Goal: Task Accomplishment & Management: Manage account settings

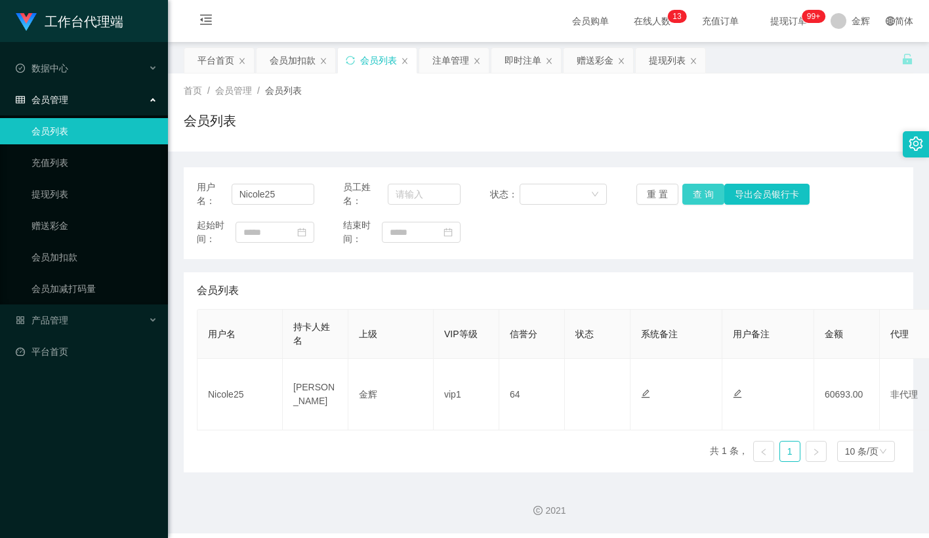
click at [701, 184] on button "查 询" at bounding box center [703, 194] width 42 height 21
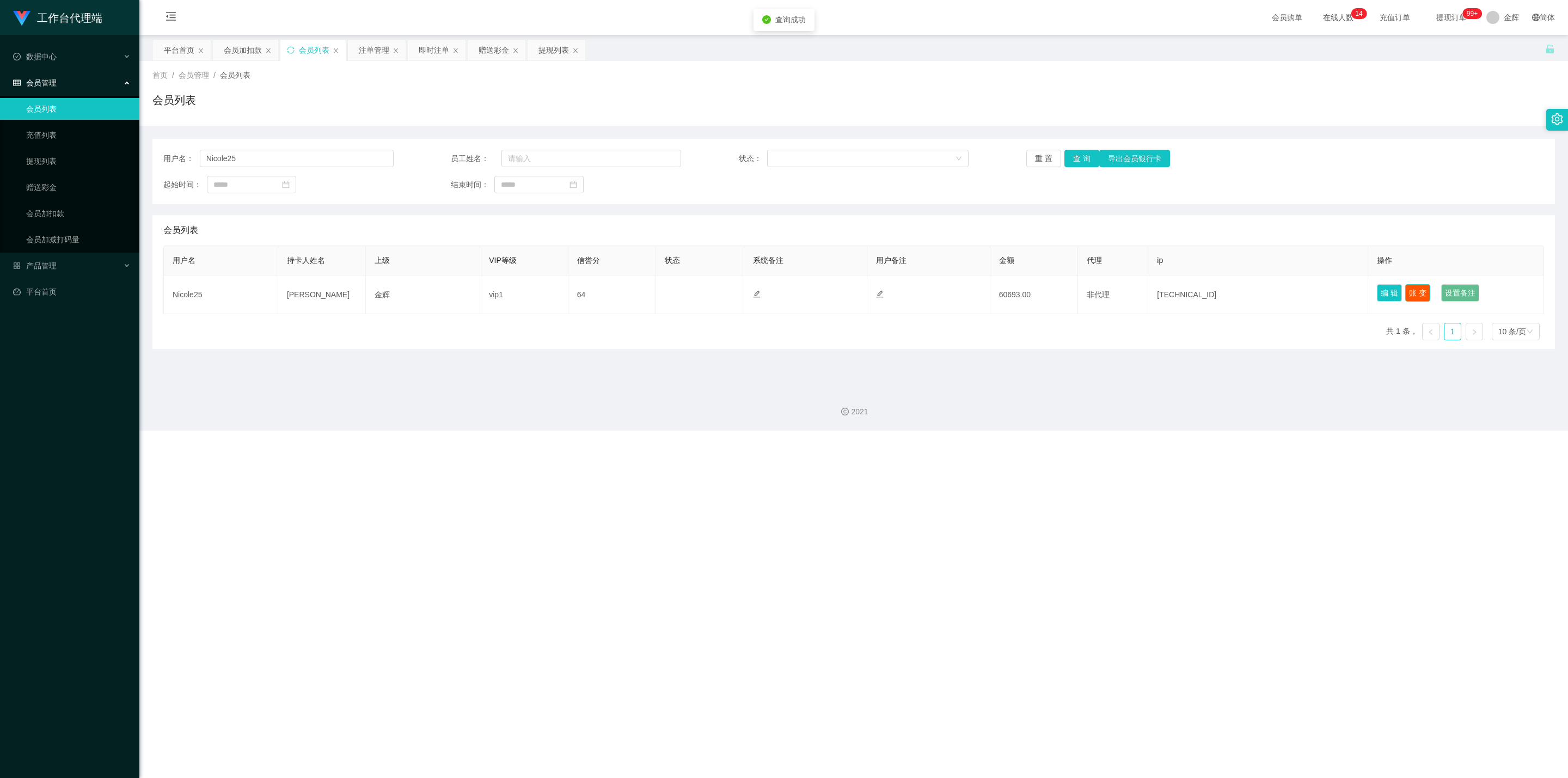
click at [770, 295] on button "账 变" at bounding box center [1418, 292] width 25 height 17
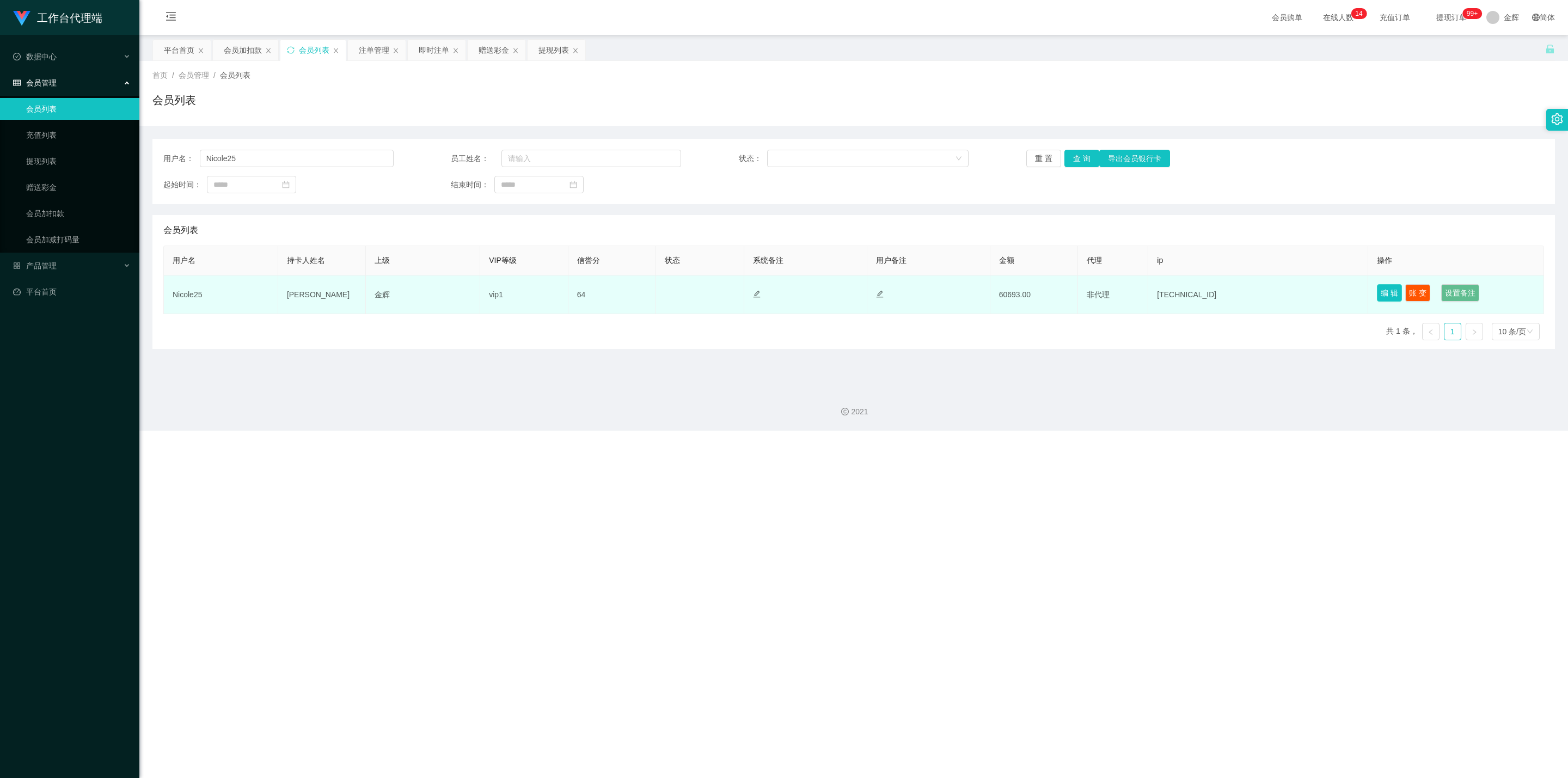
click at [770, 296] on button "编 辑" at bounding box center [1390, 292] width 25 height 17
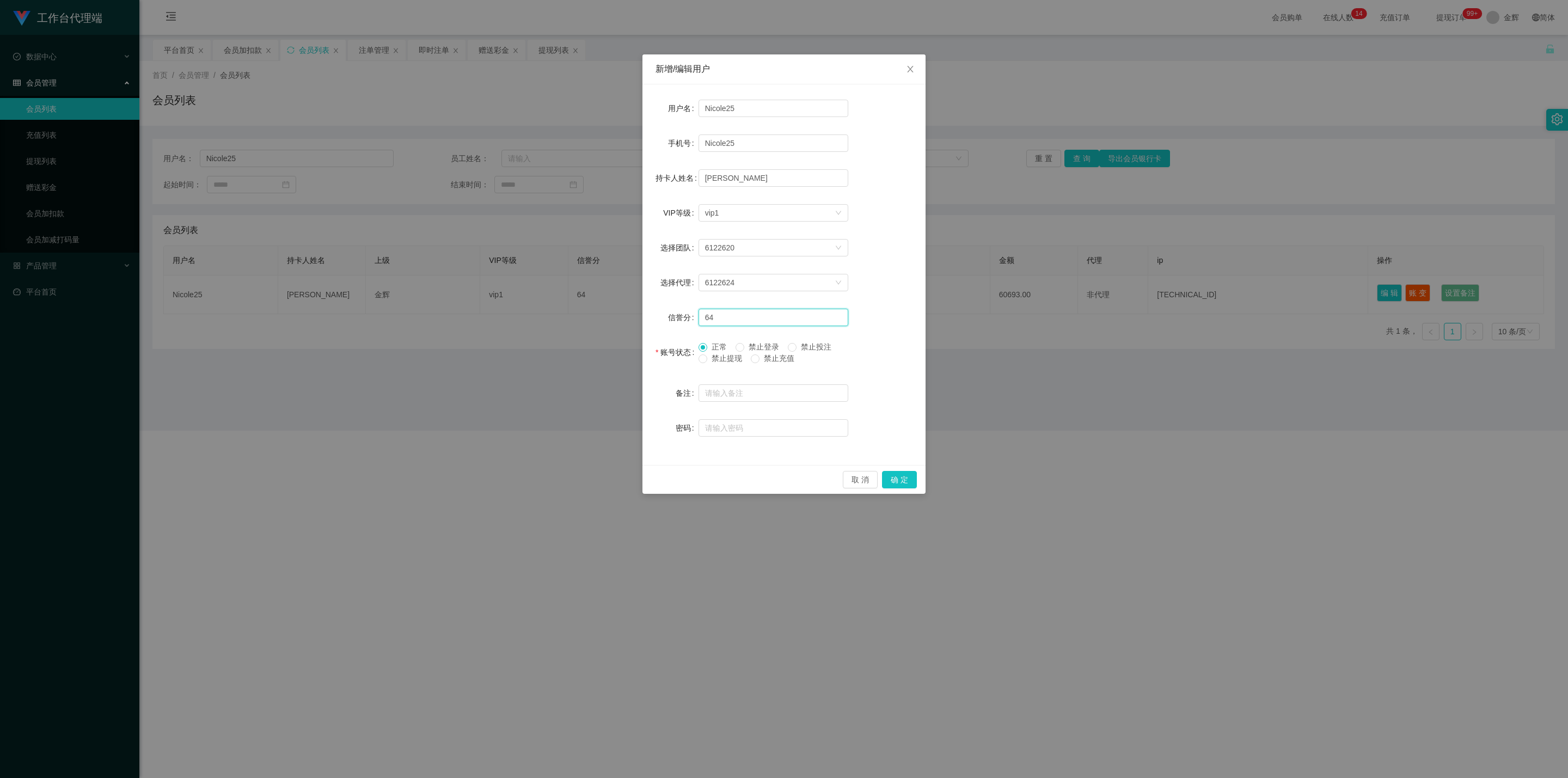
click at [732, 319] on input "64" at bounding box center [774, 317] width 149 height 17
type input "65"
click at [770, 446] on button "确 定" at bounding box center [900, 479] width 35 height 17
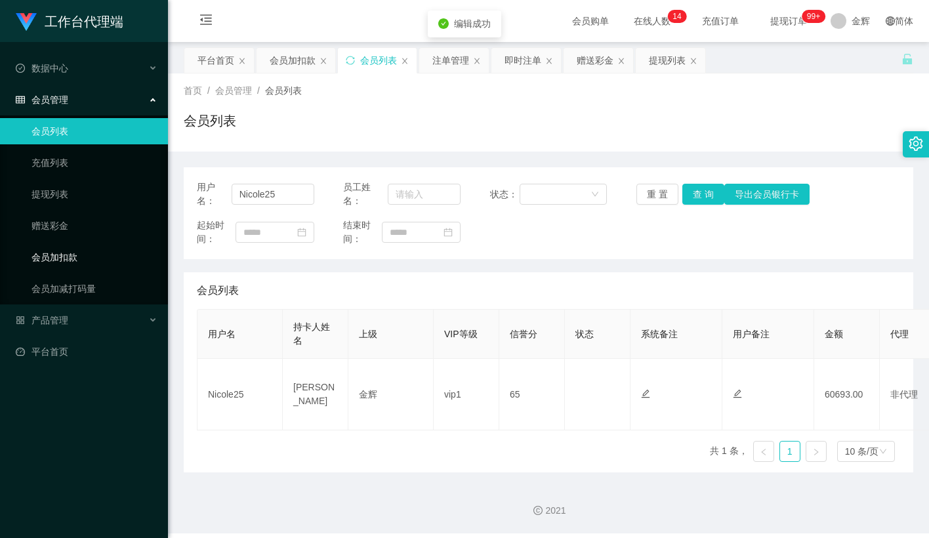
drag, startPoint x: 98, startPoint y: 242, endPoint x: 92, endPoint y: 237, distance: 7.9
click at [98, 244] on link "会员加扣款" at bounding box center [94, 257] width 126 height 26
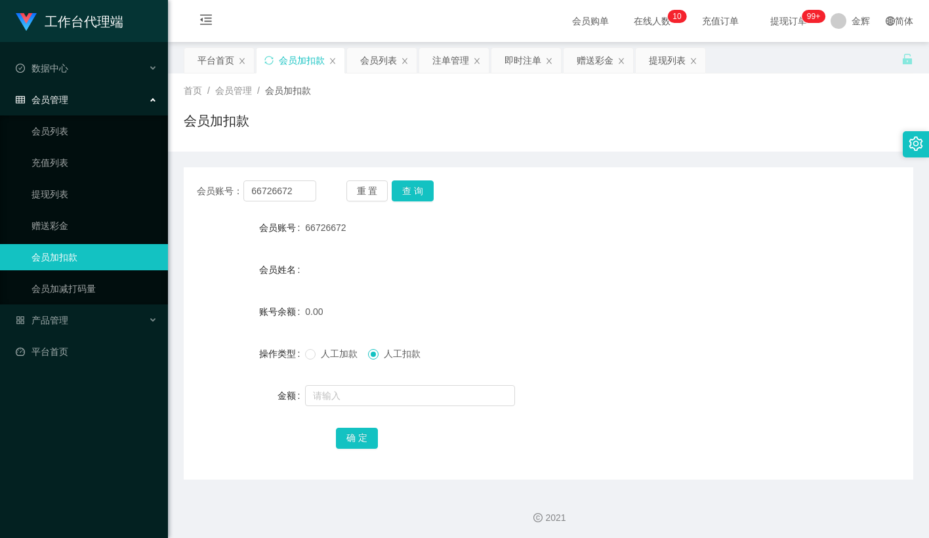
drag, startPoint x: 606, startPoint y: 118, endPoint x: 615, endPoint y: 101, distance: 19.1
click at [608, 116] on div "会员加扣款" at bounding box center [548, 126] width 729 height 30
click at [571, 134] on div "会员加扣款" at bounding box center [548, 126] width 729 height 30
drag, startPoint x: 508, startPoint y: 169, endPoint x: 494, endPoint y: 153, distance: 21.4
click at [508, 169] on div "会员账号： 66726672 重 置 查 询 会员账号 66726672 会员姓名 账号余额 0.00 操作类型 人工加款 人工扣款 金额 确 定" at bounding box center [548, 323] width 729 height 312
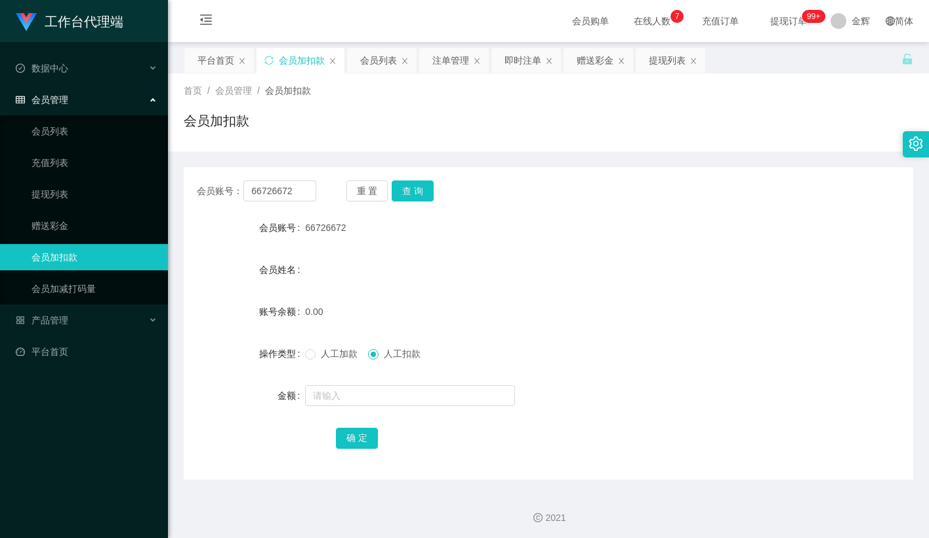
click at [582, 136] on div "会员加扣款" at bounding box center [548, 126] width 729 height 30
